Goal: Task Accomplishment & Management: Manage account settings

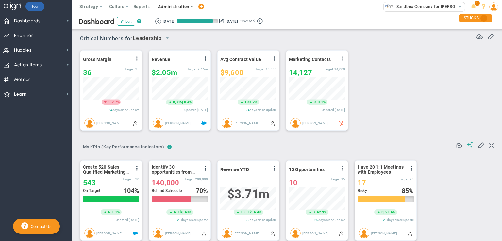
click at [176, 5] on span "Administration" at bounding box center [173, 6] width 31 height 5
click at [385, 50] on div "Gross Margin View Historical Graph Edit Make "No Change" Update Add Past Update…" at bounding box center [285, 91] width 422 height 92
click at [95, 8] on span "Strategy" at bounding box center [88, 6] width 19 height 5
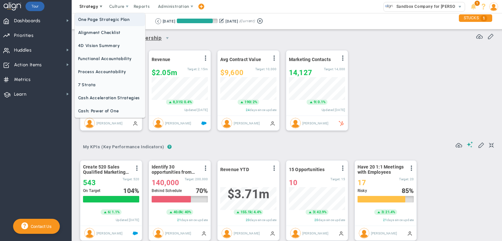
click at [98, 18] on span "One Page Strategic Plan" at bounding box center [110, 19] width 70 height 13
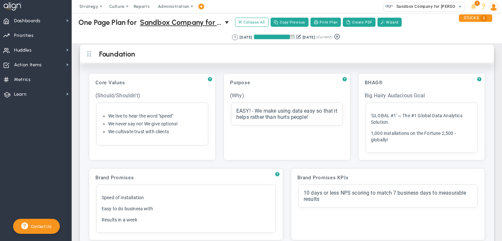
click at [109, 57] on h2 "Foundation" at bounding box center [292, 55] width 387 height 10
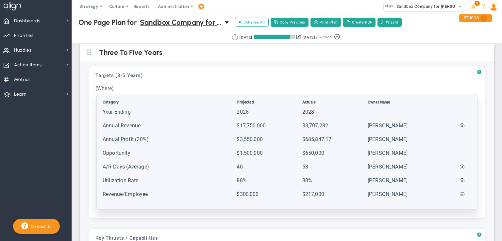
scroll to position [33, 0]
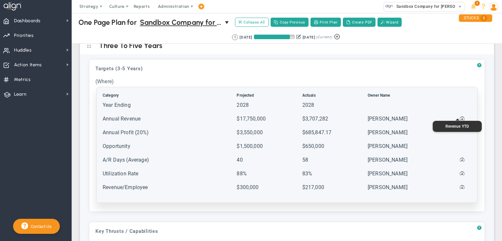
click at [460, 117] on span at bounding box center [462, 119] width 5 height 6
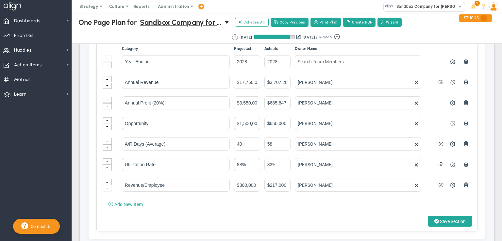
scroll to position [98, 0]
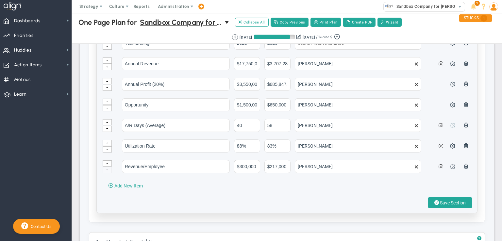
click at [450, 125] on span at bounding box center [452, 125] width 5 height 5
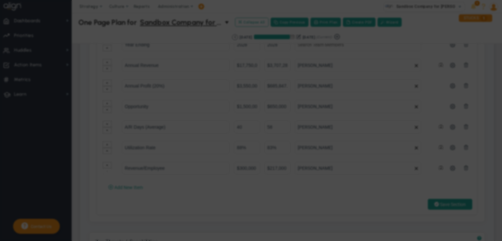
type input "A/R Days (Average)"
type input "[PERSON_NAME]"
radio input "true"
type input "35"
type input "40"
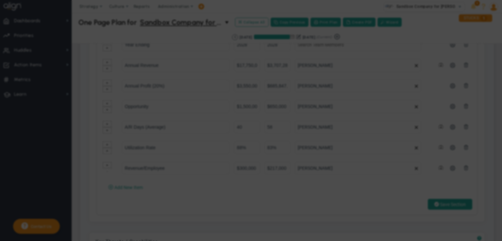
type input "55"
type input "75"
type input "58"
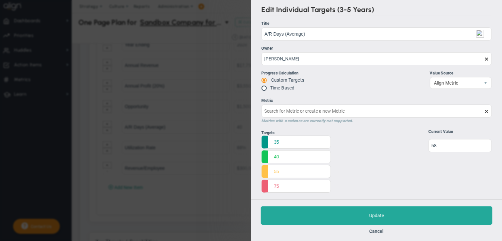
type input "A/R Days (Average)"
click at [379, 231] on button "Cancel" at bounding box center [376, 231] width 14 height 5
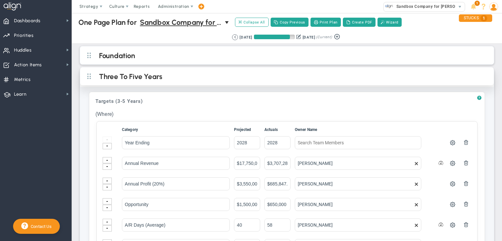
click at [145, 76] on h2 "Three To Five Years" at bounding box center [292, 77] width 387 height 10
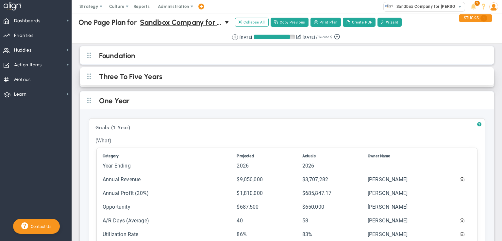
click at [135, 76] on h2 "Three To Five Years" at bounding box center [292, 77] width 387 height 10
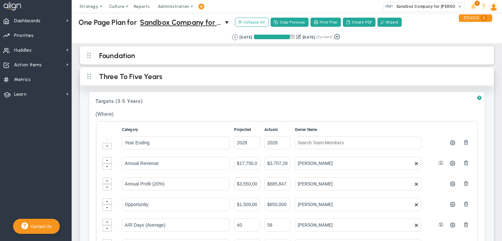
click at [193, 73] on h2 "Three To Five Years" at bounding box center [292, 77] width 387 height 10
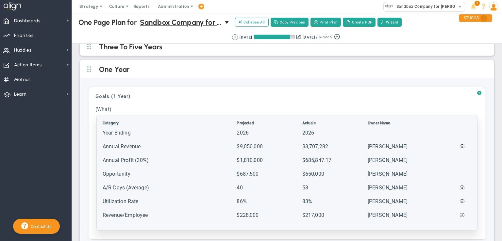
scroll to position [65, 0]
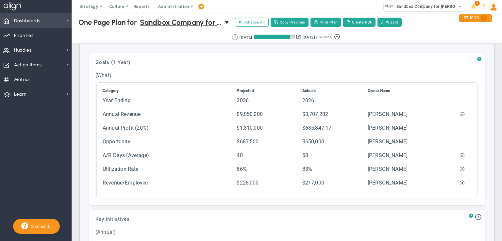
click at [37, 20] on span "Dashboards" at bounding box center [27, 21] width 26 height 14
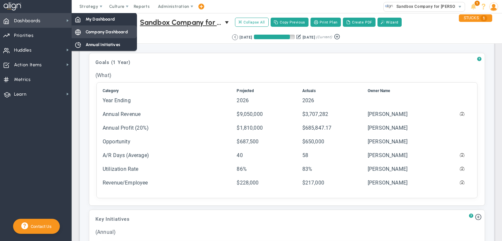
click at [112, 32] on span "Company Dashboard" at bounding box center [107, 32] width 42 height 6
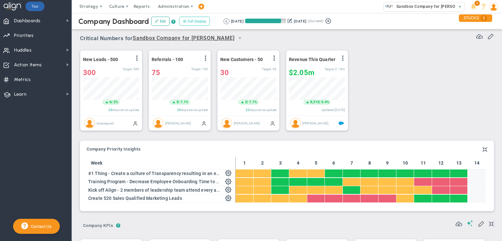
click at [195, 22] on button "Full Display" at bounding box center [194, 21] width 31 height 9
click at [25, 19] on span "Dashboards" at bounding box center [27, 21] width 26 height 14
click at [81, 7] on span "Strategy" at bounding box center [88, 6] width 19 height 5
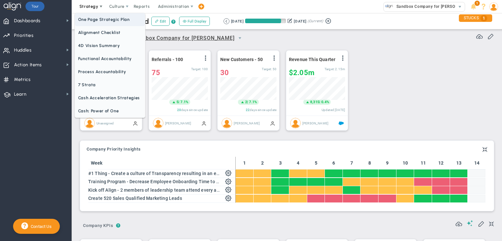
click at [92, 21] on span "One Page Strategic Plan" at bounding box center [110, 19] width 70 height 13
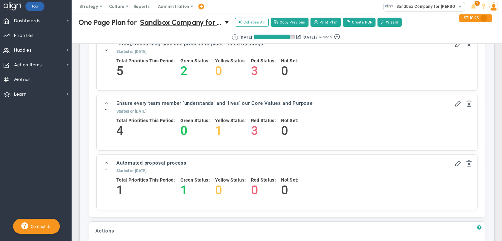
scroll to position [817, 0]
click at [105, 108] on span at bounding box center [106, 110] width 5 height 5
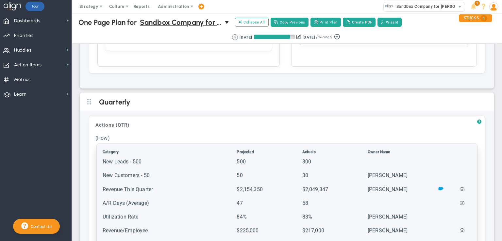
scroll to position [1308, 0]
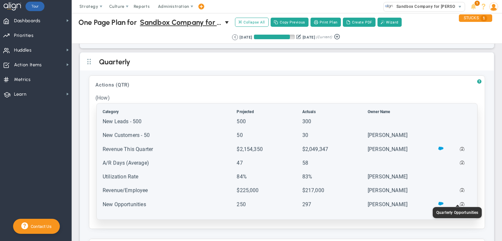
click at [460, 205] on span at bounding box center [462, 204] width 5 height 6
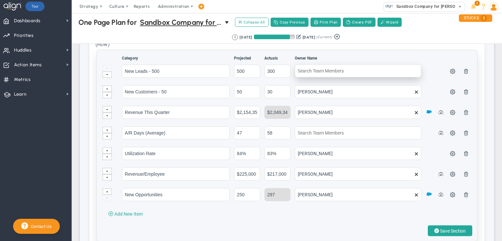
scroll to position [1373, 0]
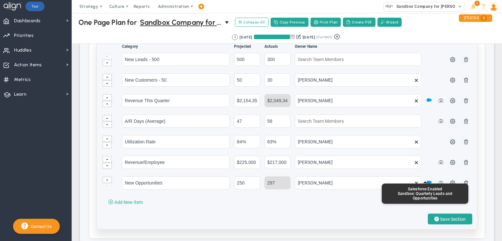
click at [427, 182] on span at bounding box center [429, 182] width 5 height 5
click at [427, 181] on span at bounding box center [429, 182] width 5 height 5
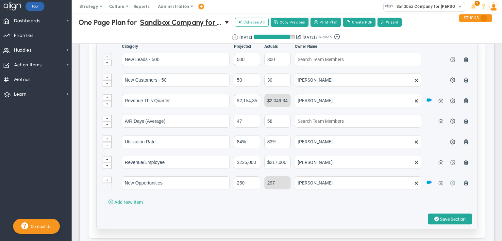
click at [450, 181] on span at bounding box center [452, 182] width 5 height 5
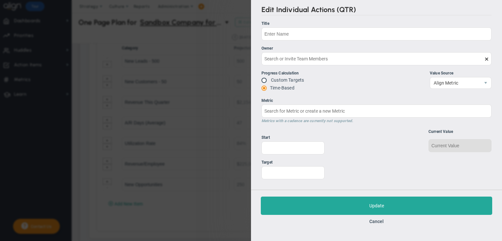
type input "New Opportunities"
type input "[PERSON_NAME]"
radio input "true"
type input "0"
type input "250"
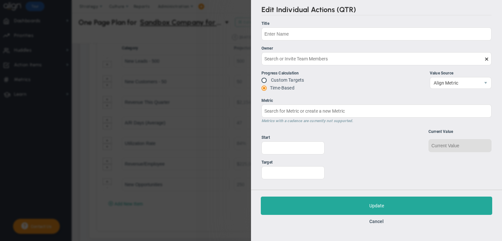
type input "297"
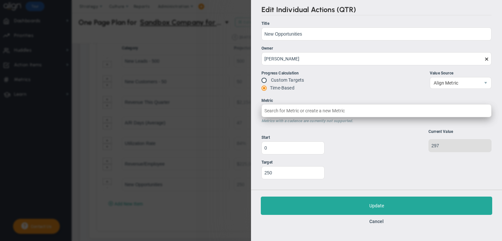
type input "Quarterly Opportunities : Salesforce"
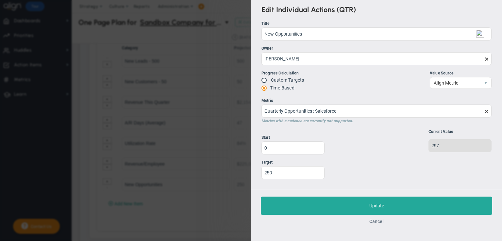
click at [381, 222] on button "Cancel" at bounding box center [376, 221] width 14 height 5
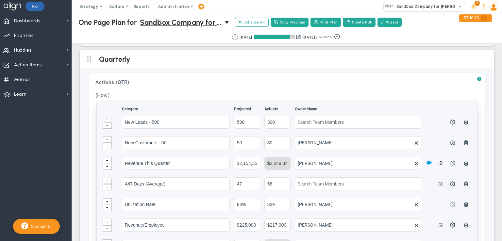
scroll to position [1308, 0]
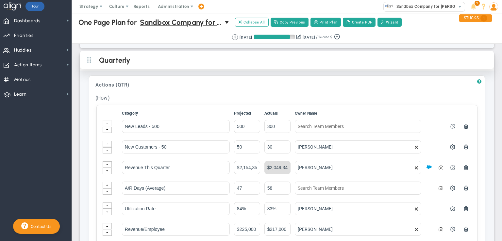
click at [167, 63] on h2 "Quarterly" at bounding box center [292, 61] width 387 height 10
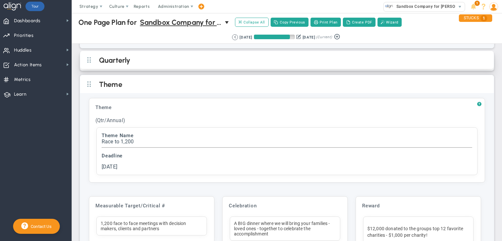
click at [167, 63] on h2 "Quarterly" at bounding box center [292, 61] width 387 height 10
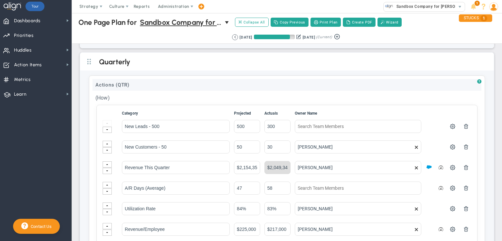
click at [167, 81] on div "Actions (QTR)" at bounding box center [287, 85] width 389 height 12
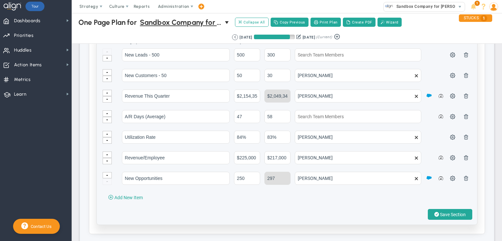
scroll to position [1438, 0]
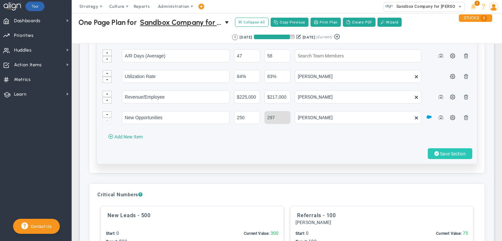
click at [444, 152] on span "Save Section" at bounding box center [453, 153] width 26 height 5
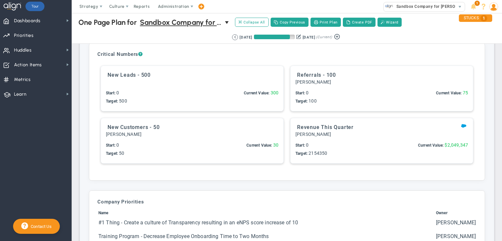
scroll to position [1504, 0]
click at [461, 123] on span at bounding box center [463, 125] width 5 height 5
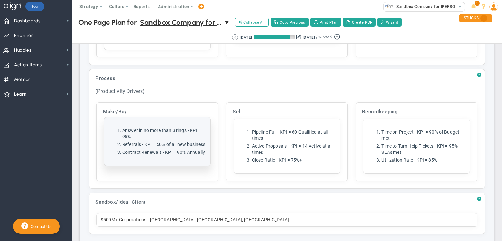
scroll to position [2496, 0]
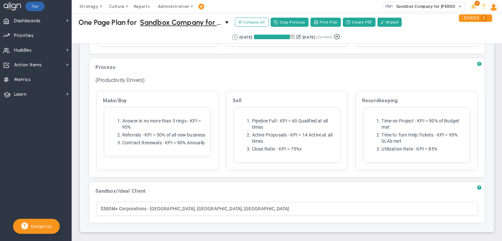
click at [143, 211] on div "$500M+ Corporations - [GEOGRAPHIC_DATA], [GEOGRAPHIC_DATA], [GEOGRAPHIC_DATA]" at bounding box center [286, 209] width 381 height 14
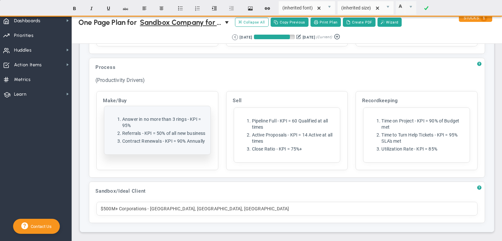
click at [139, 118] on li "Answer in no more than 3 rings - KPI = 95%" at bounding box center [163, 122] width 83 height 12
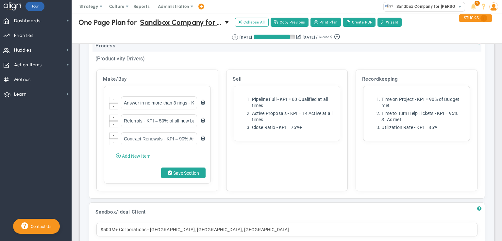
click at [210, 52] on div "Process" at bounding box center [287, 46] width 389 height 12
click at [488, 88] on div "People Click to add header People People No header added People (Reputation Dri…" at bounding box center [287, 75] width 414 height 356
click at [82, 7] on span "Strategy" at bounding box center [88, 6] width 19 height 5
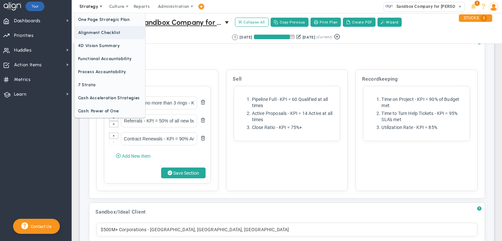
click at [98, 33] on span "Alignment Checklist" at bounding box center [110, 32] width 70 height 13
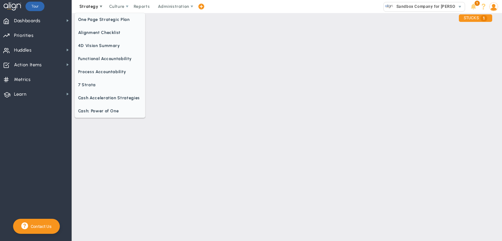
checkbox input "false"
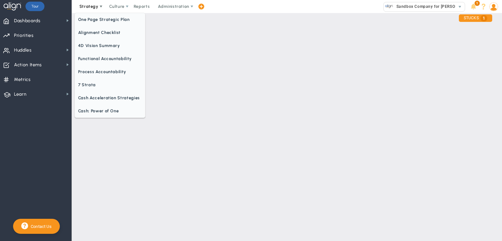
checkbox input "false"
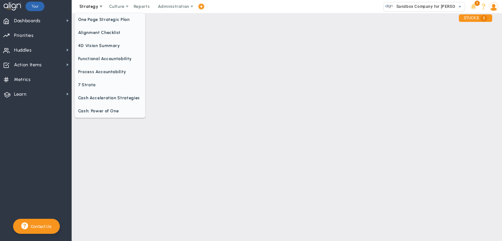
checkbox input "false"
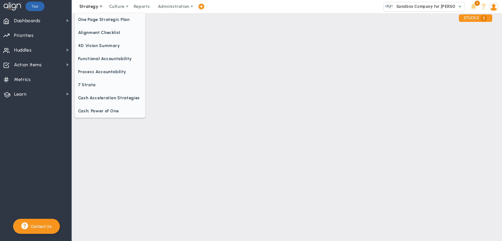
checkbox input "false"
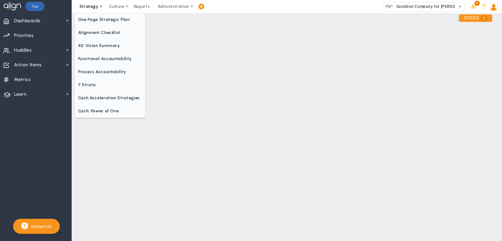
checkbox input "false"
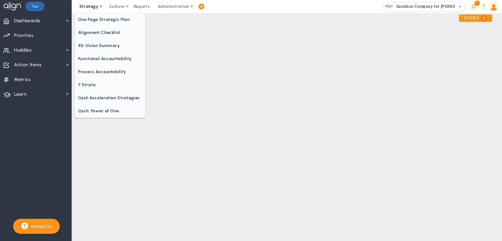
checkbox input "false"
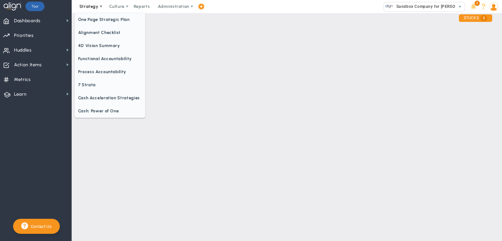
checkbox input "false"
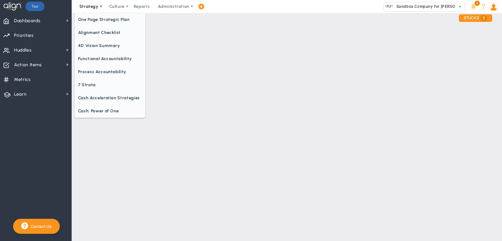
checkbox input "false"
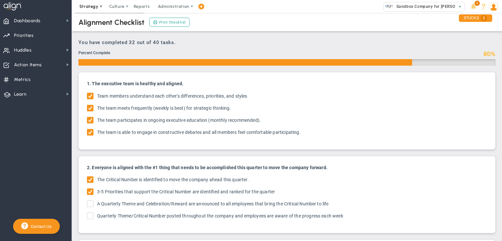
checkbox input "true"
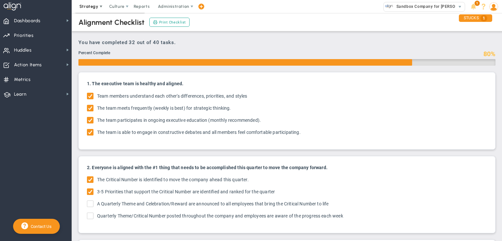
checkbox input "true"
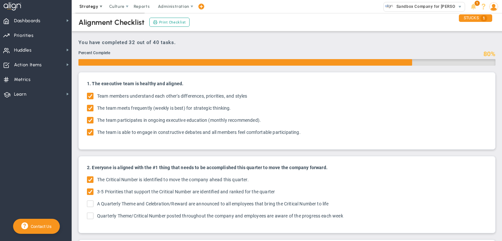
checkbox input "true"
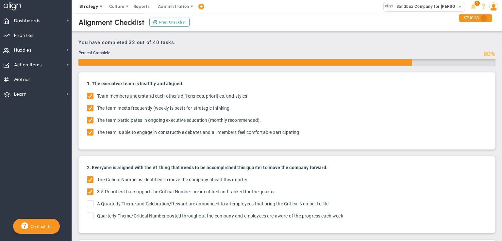
checkbox input "true"
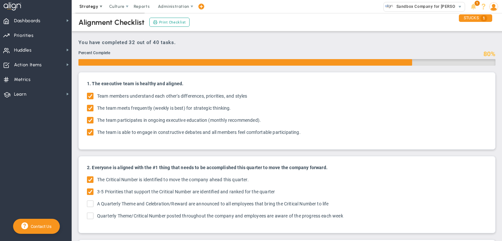
checkbox input "true"
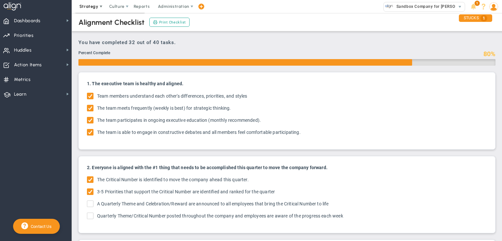
checkbox input "true"
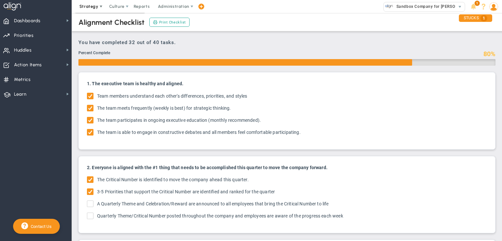
checkbox input "true"
click at [92, 6] on span "Strategy" at bounding box center [88, 6] width 19 height 5
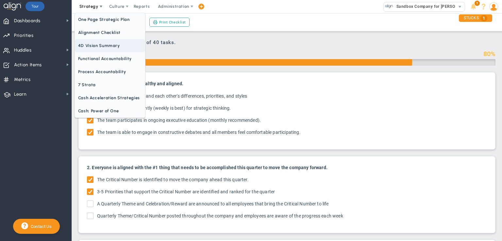
click at [101, 46] on span "4D Vision Summary" at bounding box center [110, 45] width 70 height 13
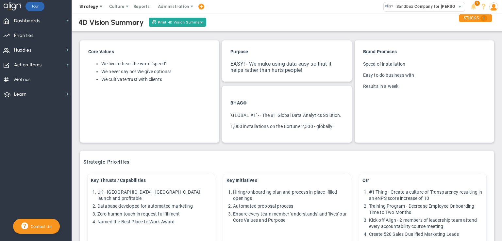
click at [92, 7] on span "Strategy" at bounding box center [88, 6] width 19 height 5
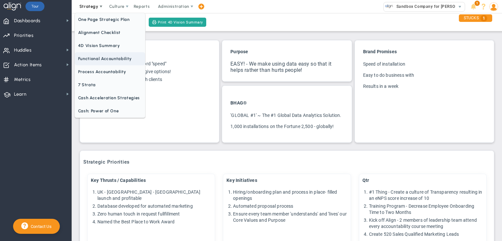
click at [103, 60] on span "Functional Accountability" at bounding box center [110, 58] width 70 height 13
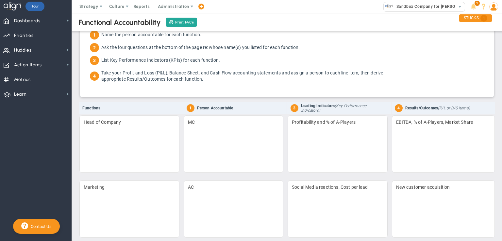
scroll to position [33, 0]
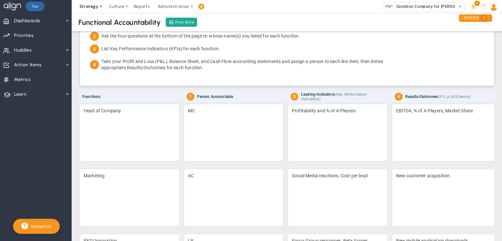
click at [86, 6] on span "Strategy" at bounding box center [88, 6] width 19 height 5
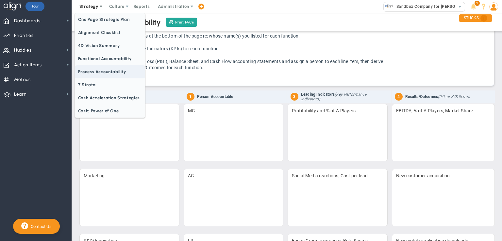
click at [104, 71] on span "Process Accountability" at bounding box center [110, 71] width 70 height 13
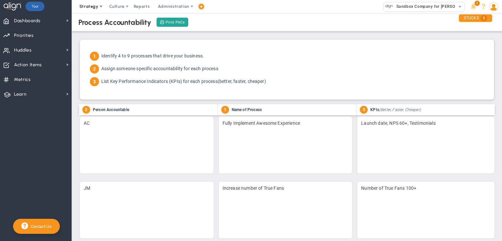
click at [88, 7] on span "Strategy" at bounding box center [88, 6] width 19 height 5
click at [30, 21] on span "Dashboards" at bounding box center [27, 21] width 26 height 14
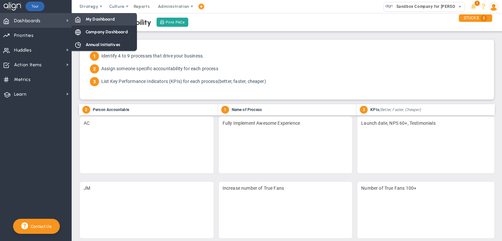
click at [102, 20] on span "My Dashboard" at bounding box center [100, 19] width 29 height 6
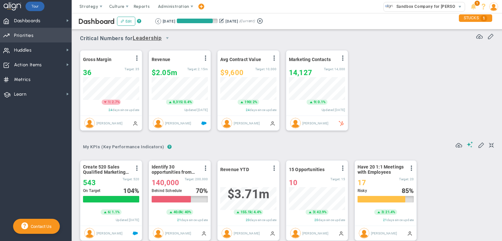
click at [16, 37] on span "Priorities" at bounding box center [24, 36] width 20 height 14
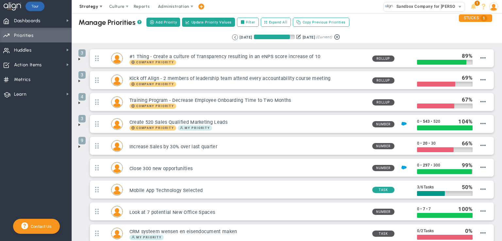
click at [88, 8] on span "Strategy" at bounding box center [88, 6] width 19 height 5
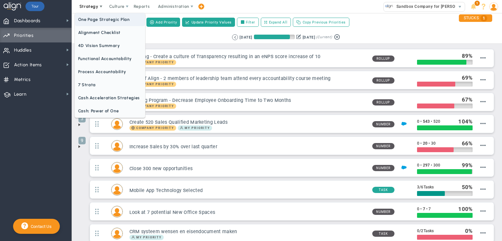
click at [95, 20] on span "One Page Strategic Plan" at bounding box center [110, 19] width 70 height 13
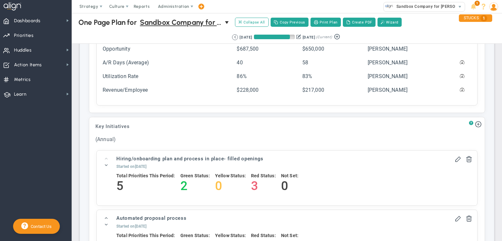
scroll to position [687, 0]
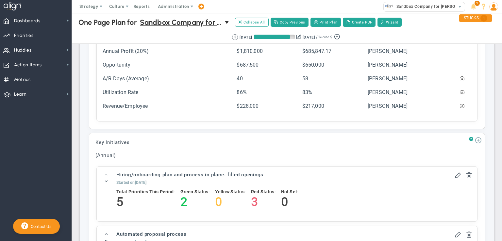
click at [475, 137] on span at bounding box center [478, 140] width 7 height 7
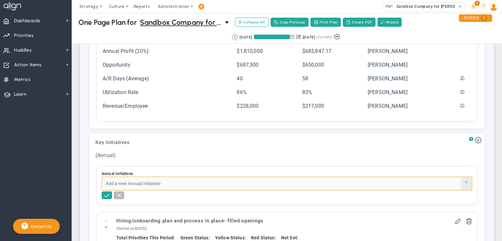
paste input "van het Smart Mobility Lab"
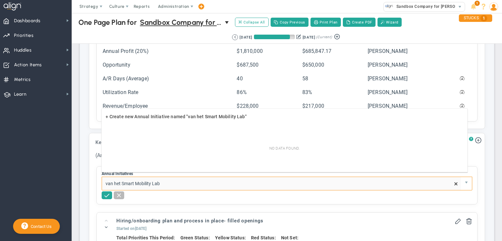
drag, startPoint x: 114, startPoint y: 177, endPoint x: 103, endPoint y: 180, distance: 11.4
click at [103, 180] on input "van het Smart Mobility Lab" at bounding box center [281, 183] width 359 height 13
type input "het Smart Mobility Lab"
click at [106, 192] on span at bounding box center [107, 195] width 7 height 7
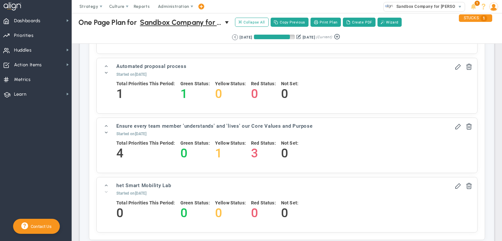
scroll to position [915, 0]
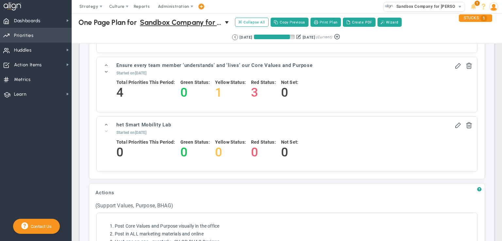
click at [21, 34] on span "Priorities" at bounding box center [24, 36] width 20 height 14
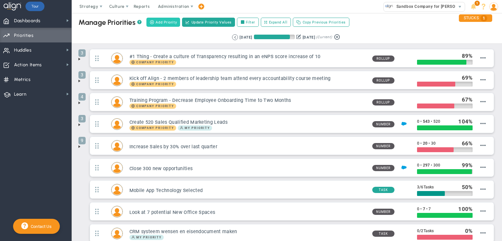
click at [163, 23] on span "Add Priority" at bounding box center [166, 23] width 21 height 6
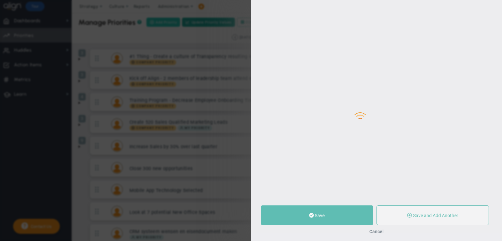
type input "0"
radio input "true"
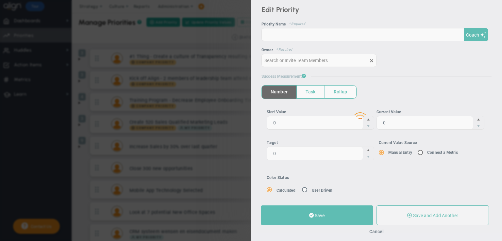
type input "[PERSON_NAME]"
type input "0"
radio input "true"
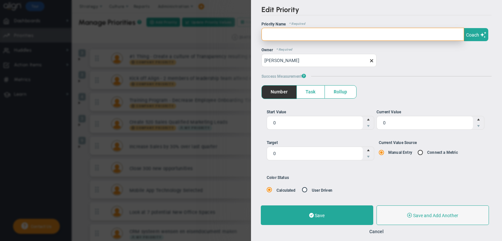
click at [277, 34] on input "text" at bounding box center [363, 34] width 203 height 13
type input "B"
paste input "van het Smart Mobility Lab"
drag, startPoint x: 304, startPoint y: 35, endPoint x: 310, endPoint y: 33, distance: 6.2
click at [307, 34] on input "Er is een basisplan van het van het Smart Mobility Lab" at bounding box center [363, 34] width 203 height 13
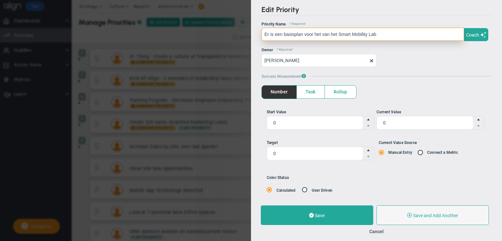
click at [327, 32] on input "Er is een basisplan voor het van het Smart Mobility Lab" at bounding box center [363, 34] width 203 height 13
type input "Er is een basisplan voor het Smart Mobility Lab"
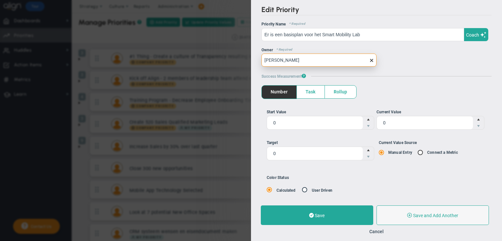
click at [299, 61] on input "[PERSON_NAME]" at bounding box center [319, 60] width 115 height 13
click at [276, 61] on input "[PERSON_NAME]" at bounding box center [319, 60] width 115 height 13
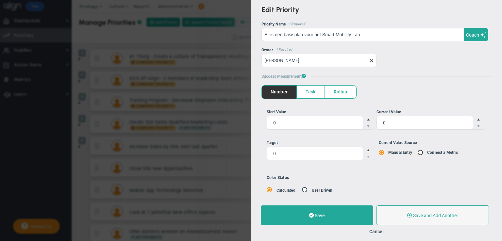
click at [403, 68] on div "OKR Name * Required Priority Name * Required Er is een basisplan voor het Smart…" at bounding box center [377, 113] width 230 height 183
click at [311, 94] on span "Task" at bounding box center [311, 92] width 28 height 13
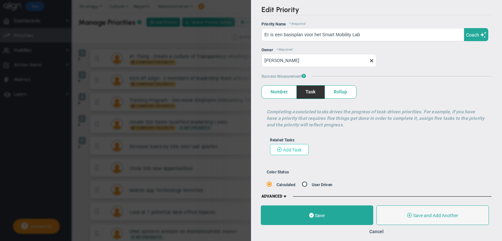
click at [299, 152] on span "Add Task" at bounding box center [292, 149] width 19 height 5
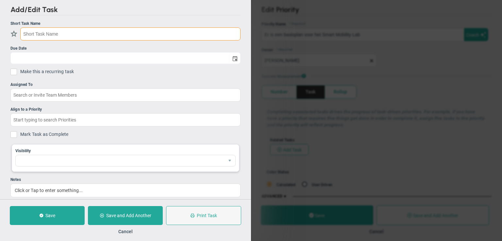
checkbox input "false"
type input "[DATE]"
checkbox input "false"
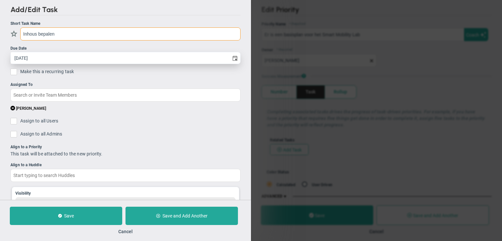
type input "Inhous bepalen"
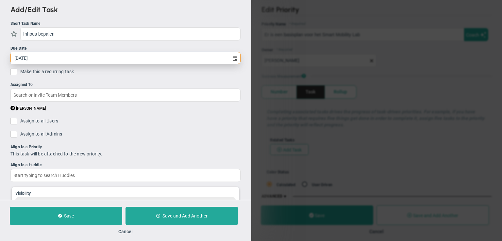
click at [33, 57] on input "[DATE]" at bounding box center [120, 57] width 218 height 11
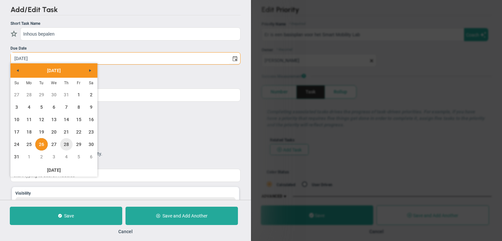
click at [66, 144] on link "28" at bounding box center [66, 144] width 12 height 12
type input "[DATE]"
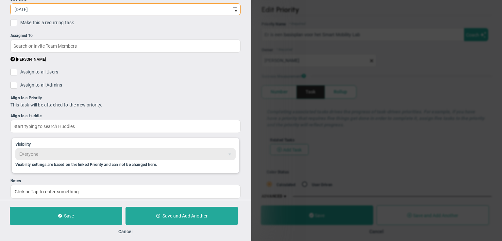
scroll to position [58, 0]
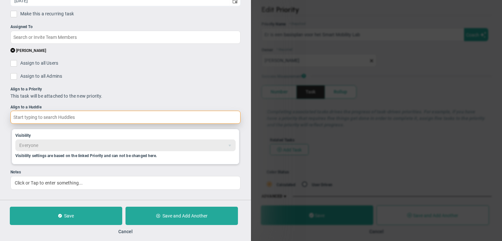
click at [35, 118] on input "text" at bounding box center [125, 117] width 230 height 13
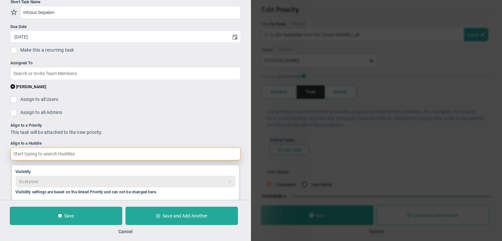
scroll to position [0, 0]
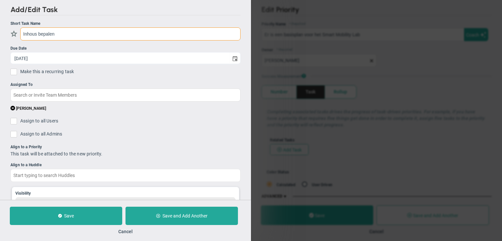
click at [38, 33] on input "Inhous bepalen" at bounding box center [130, 33] width 220 height 13
click at [37, 33] on input "Inhous bepalen" at bounding box center [130, 33] width 220 height 13
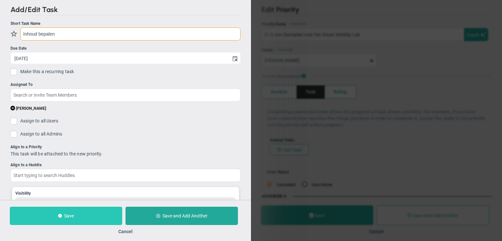
type input "Inhoud bepalen"
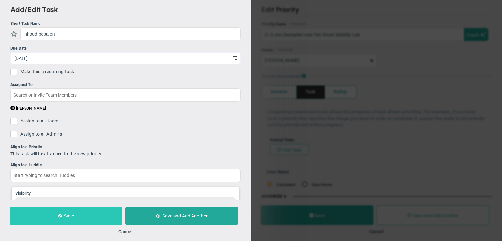
click at [83, 216] on button "Save" at bounding box center [66, 216] width 112 height 18
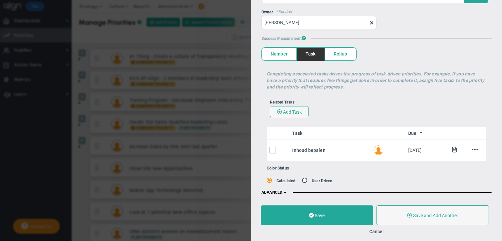
scroll to position [40, 0]
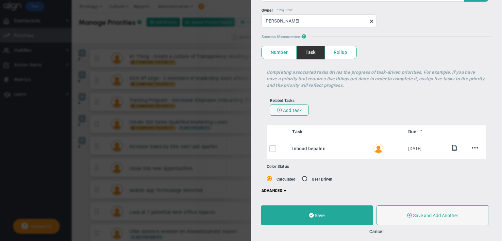
click at [284, 191] on span at bounding box center [284, 191] width 5 height 5
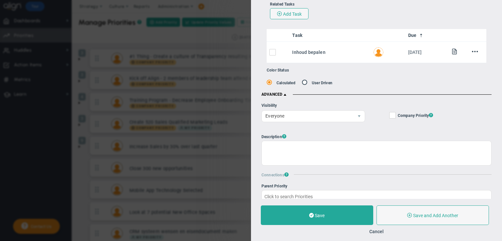
scroll to position [138, 0]
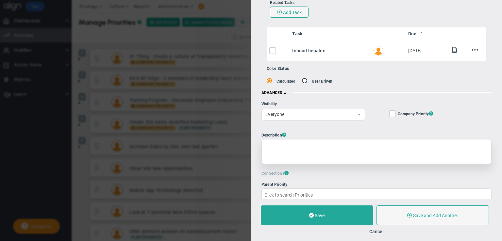
click at [298, 148] on div at bounding box center [377, 151] width 230 height 25
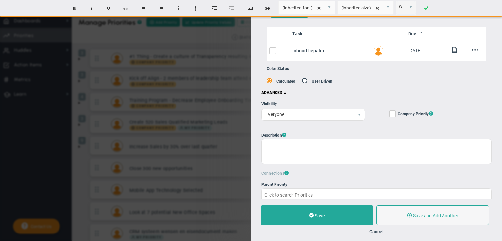
scroll to position [203, 0]
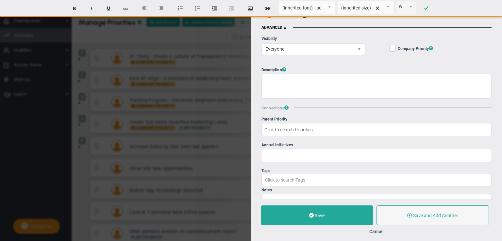
click at [284, 156] on input "Annual Initiatives Click to search Initiatives" at bounding box center [376, 155] width 229 height 12
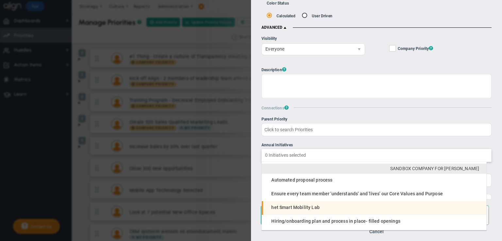
click at [304, 205] on span "het Smart Mobility Lab" at bounding box center [295, 207] width 48 height 5
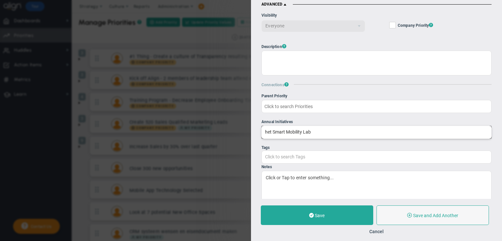
scroll to position [236, 0]
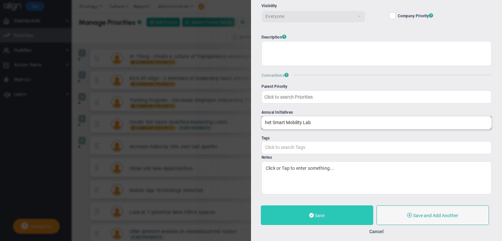
click at [330, 216] on button "Save" at bounding box center [317, 216] width 112 height 20
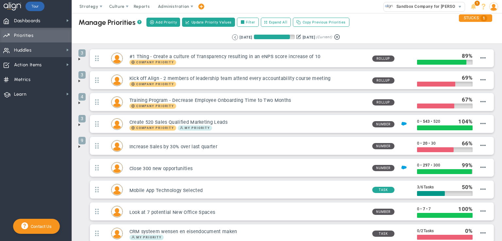
click at [21, 52] on span "Huddles" at bounding box center [23, 50] width 18 height 14
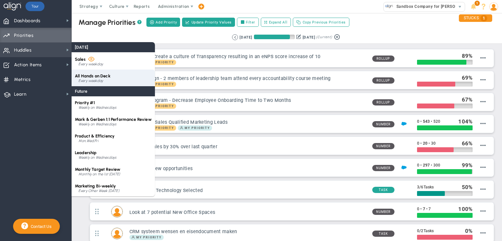
click at [104, 76] on span "All Hands on Deck" at bounding box center [93, 76] width 36 height 5
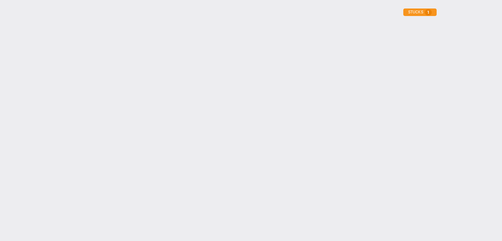
type input "[DATE]"
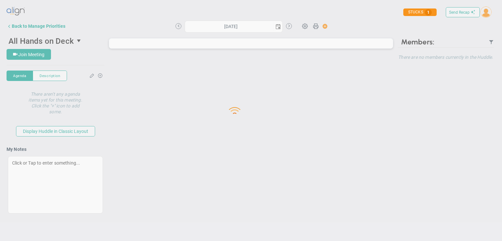
type input "[DATE]"
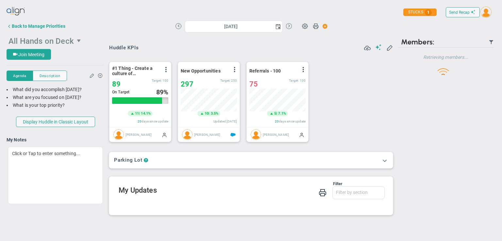
scroll to position [23, 56]
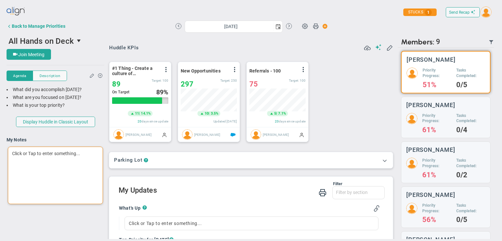
click at [27, 158] on div "Click or Tap to enter something..." at bounding box center [55, 176] width 95 height 58
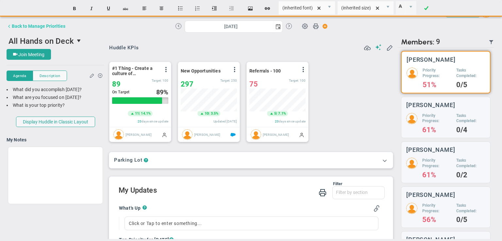
click at [33, 25] on div "Back to Manage Priorities" at bounding box center [39, 26] width 54 height 5
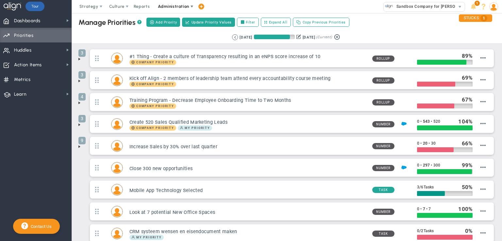
click at [172, 8] on span "Administration" at bounding box center [173, 6] width 31 height 5
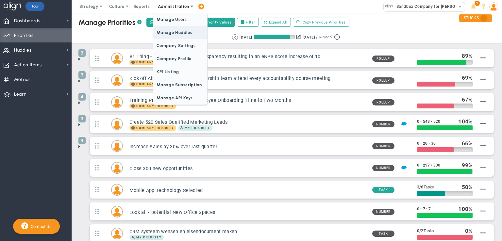
click at [172, 34] on span "Manage Huddles" at bounding box center [180, 32] width 54 height 13
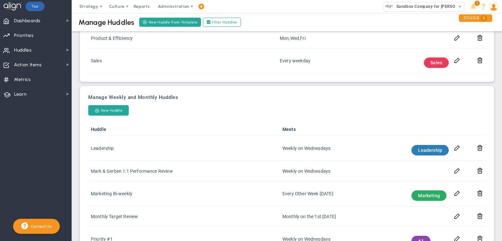
scroll to position [159, 0]
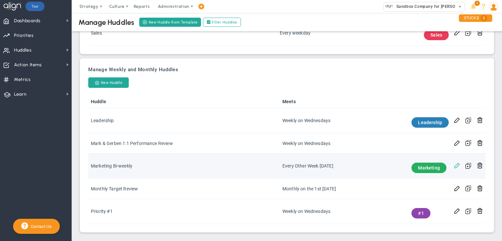
click at [454, 165] on span at bounding box center [457, 165] width 6 height 6
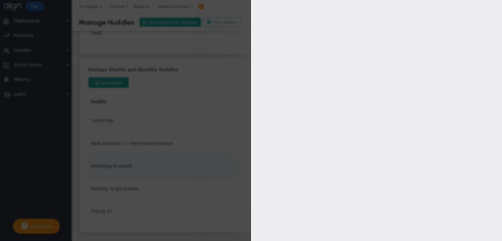
type input "Marketing Bi-weekly"
type input "[URL][DOMAIN_NAME]"
type input "[DATE]"
type input "09:05:00"
type input "09:35:00"
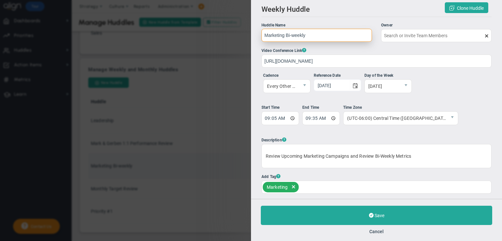
type input "[PERSON_NAME]"
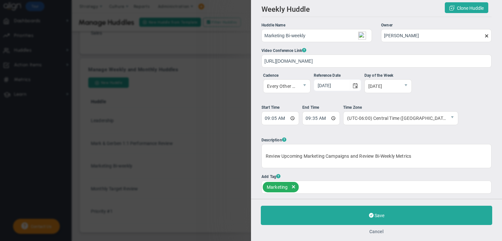
click at [378, 231] on button "Cancel" at bounding box center [376, 231] width 14 height 5
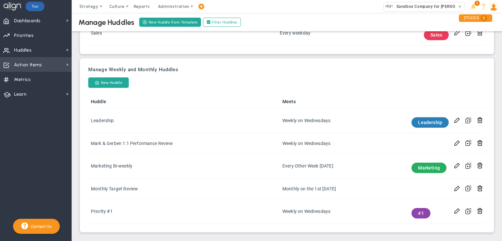
click at [41, 66] on span "Action Items" at bounding box center [28, 65] width 28 height 14
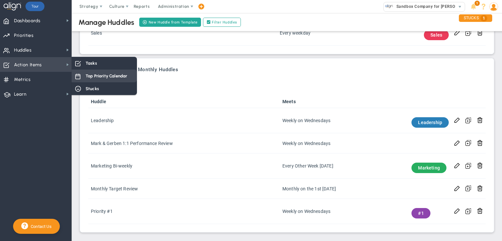
click at [102, 76] on span "Top Priority Calendar" at bounding box center [107, 76] width 42 height 6
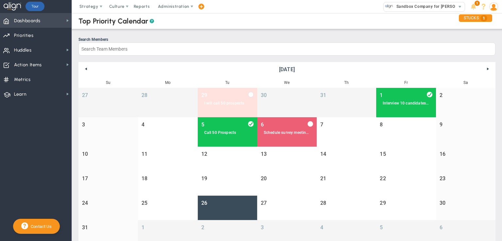
click at [28, 23] on span "Dashboards" at bounding box center [27, 21] width 26 height 14
click at [187, 35] on div "Top Priority Calendar ? Search Members [DATE] Su Mo Tu We Th Fr Sa 27 28 29 I w…" at bounding box center [286, 134] width 417 height 247
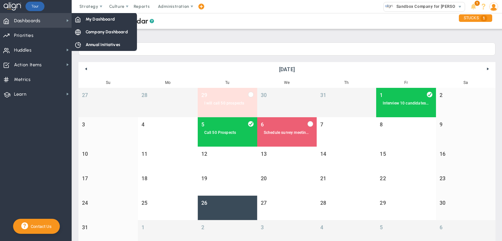
click at [29, 23] on span "Dashboards" at bounding box center [27, 21] width 26 height 14
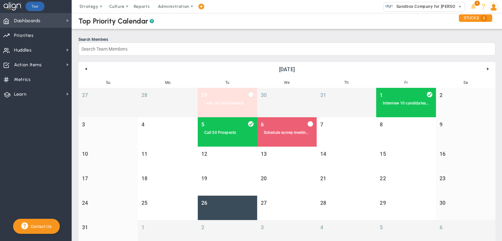
click at [46, 22] on span "Dashboards Dashboards" at bounding box center [36, 20] width 72 height 15
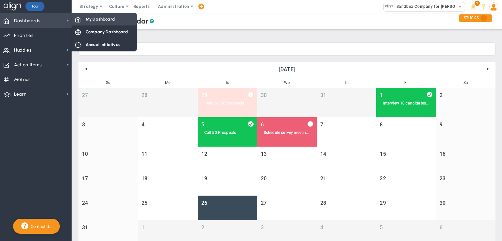
click at [101, 19] on span "My Dashboard" at bounding box center [100, 19] width 29 height 6
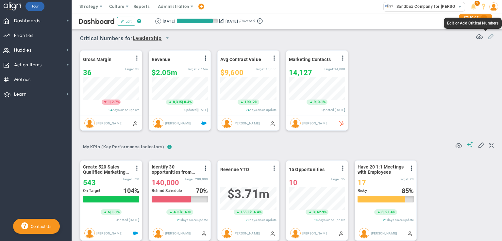
click at [487, 33] on span at bounding box center [490, 36] width 7 height 7
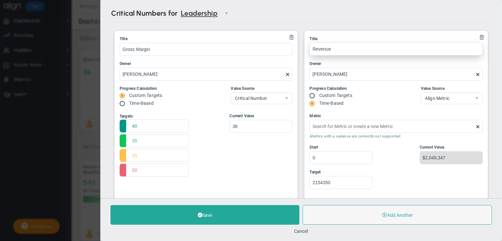
type input "Quarterly Revenue : Salesforce"
type input "Marketing Contacts : HubSpot"
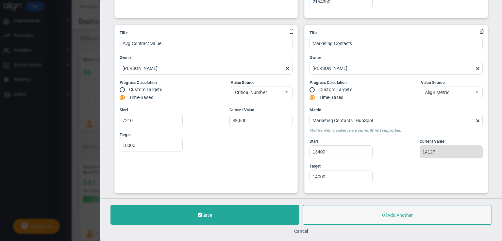
scroll to position [190, 0]
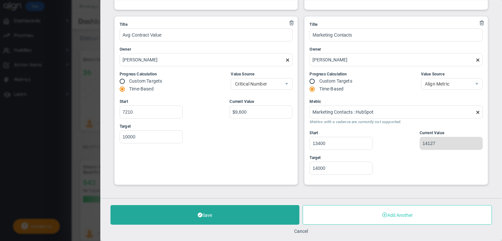
click at [398, 215] on button "Add Another" at bounding box center [397, 215] width 189 height 20
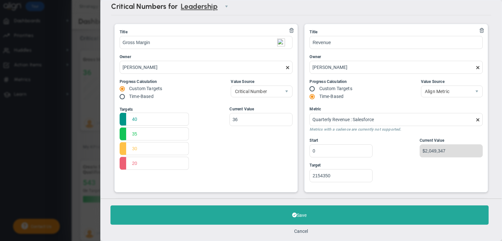
scroll to position [0, 0]
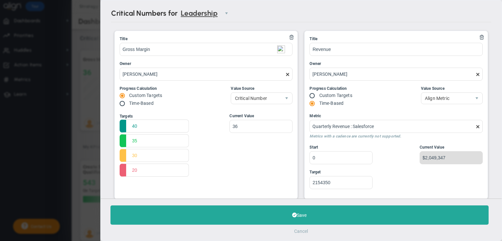
click at [303, 231] on button "Cancel" at bounding box center [302, 231] width 14 height 5
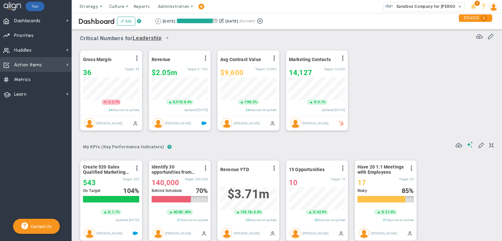
click at [59, 64] on span "Action Items Action Items" at bounding box center [36, 64] width 72 height 15
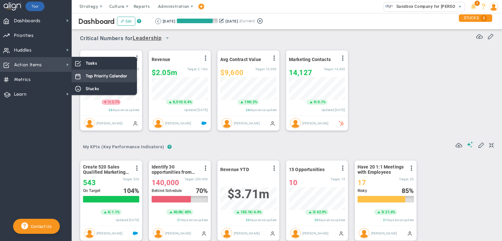
click at [106, 76] on span "Top Priority Calendar" at bounding box center [107, 76] width 42 height 6
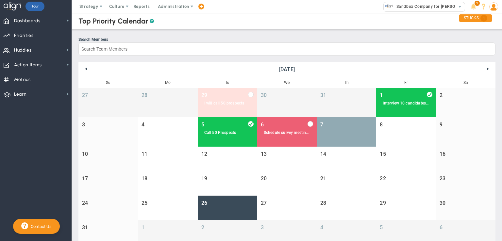
click at [348, 129] on div "7" at bounding box center [346, 130] width 46 height 2
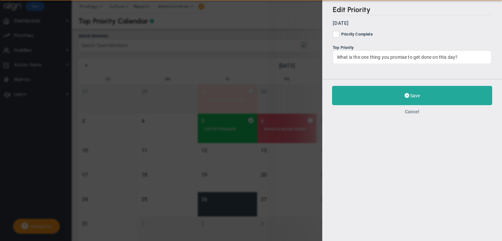
click at [414, 112] on button "Cancel" at bounding box center [412, 111] width 14 height 5
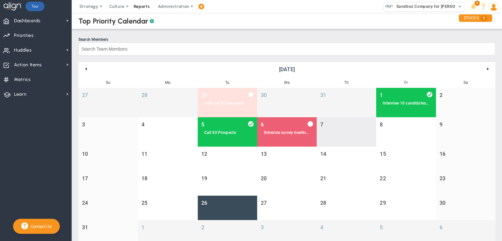
click at [142, 6] on span "Reports" at bounding box center [141, 6] width 23 height 13
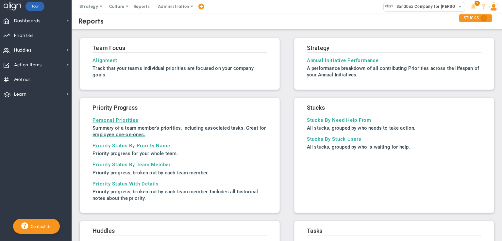
click at [112, 122] on h3 "Personal Priorities" at bounding box center [180, 120] width 175 height 6
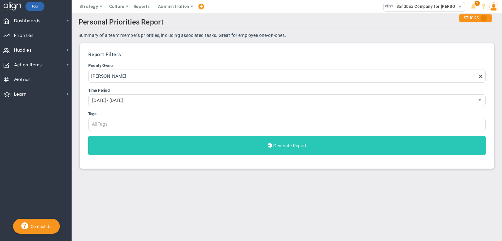
click at [276, 145] on span "Generate Report" at bounding box center [289, 145] width 33 height 5
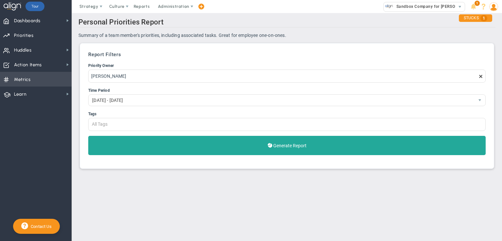
click at [20, 77] on span "Metrics" at bounding box center [22, 80] width 17 height 14
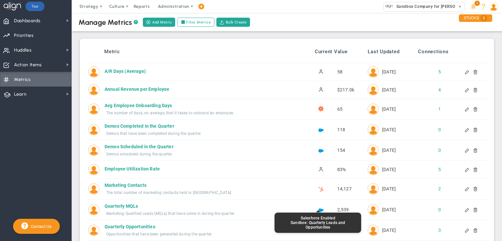
click at [470, 108] on div at bounding box center [472, 109] width 5 height 5
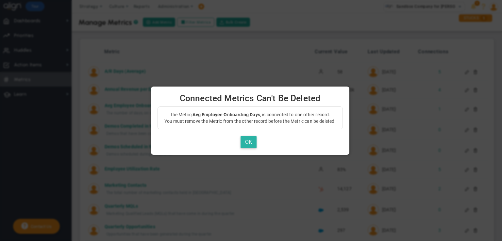
click at [248, 142] on button "OK" at bounding box center [249, 142] width 16 height 13
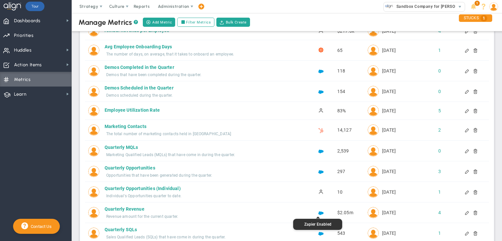
scroll to position [39, 0]
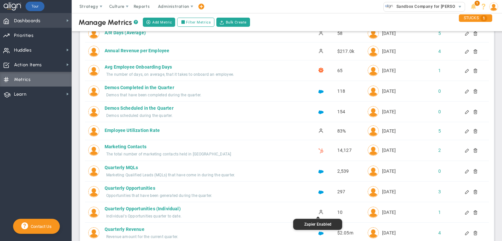
click at [31, 20] on span "Dashboards" at bounding box center [27, 21] width 26 height 14
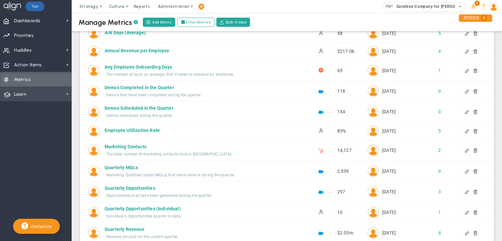
click at [22, 94] on span "Learn" at bounding box center [20, 95] width 12 height 14
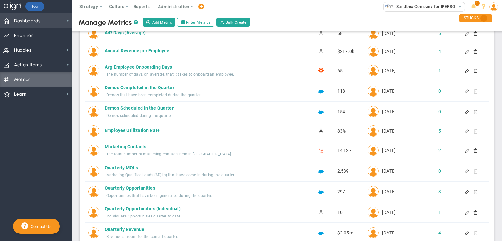
click at [28, 19] on span "Dashboards" at bounding box center [27, 21] width 26 height 14
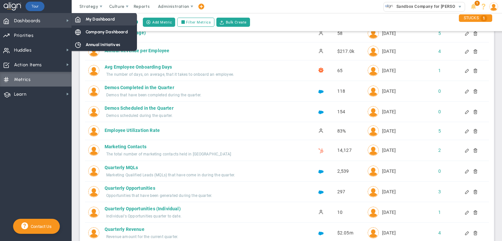
click at [90, 20] on span "My Dashboard" at bounding box center [100, 19] width 29 height 6
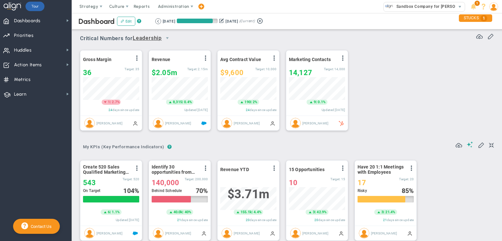
scroll to position [23, 56]
click at [173, 8] on span "Administration" at bounding box center [173, 6] width 31 height 5
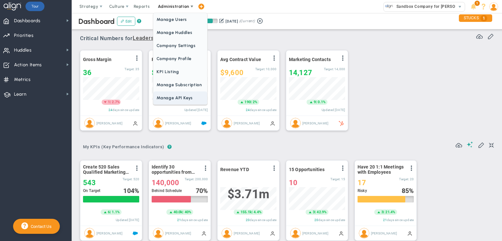
click at [187, 97] on span "Manage API Keys" at bounding box center [180, 98] width 54 height 13
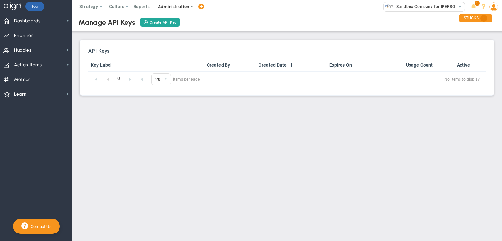
click at [175, 8] on span "Administration" at bounding box center [173, 6] width 31 height 5
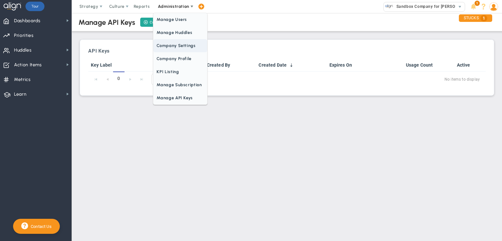
click at [181, 46] on span "Company Settings" at bounding box center [180, 45] width 54 height 13
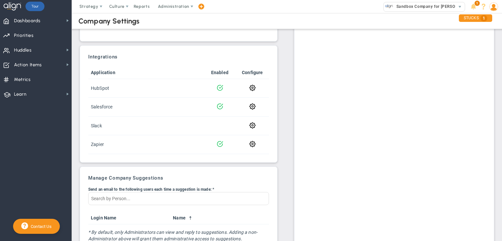
scroll to position [196, 0]
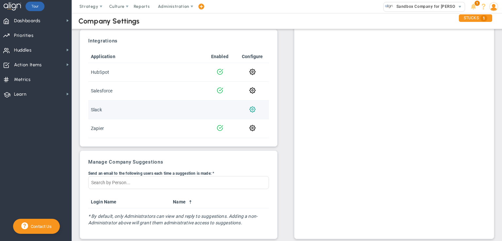
click at [251, 110] on span at bounding box center [252, 109] width 6 height 6
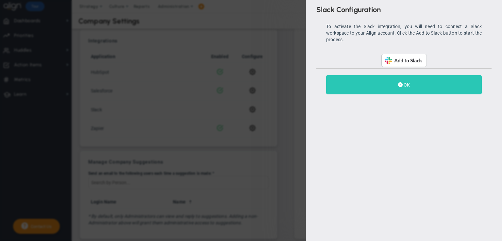
click at [427, 84] on button "OK" at bounding box center [404, 84] width 156 height 19
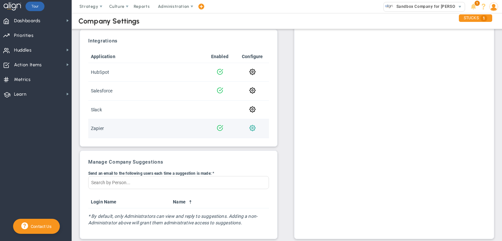
click at [251, 128] on span at bounding box center [252, 128] width 6 height 6
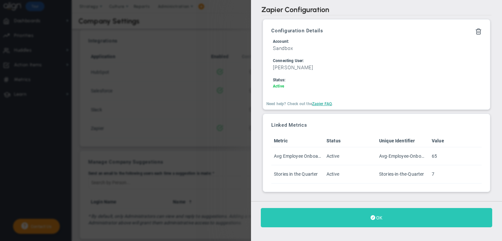
click at [400, 216] on button "OK" at bounding box center [376, 217] width 231 height 19
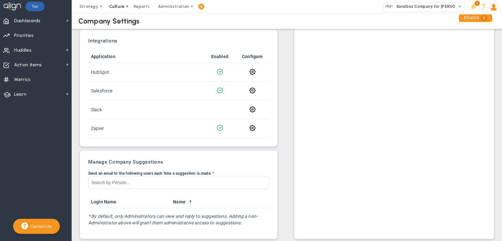
click at [119, 4] on span "Culture" at bounding box center [116, 6] width 15 height 5
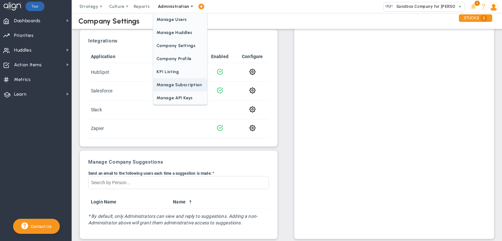
click at [176, 83] on span "Manage Subscription" at bounding box center [180, 84] width 54 height 13
